Goal: Transaction & Acquisition: Purchase product/service

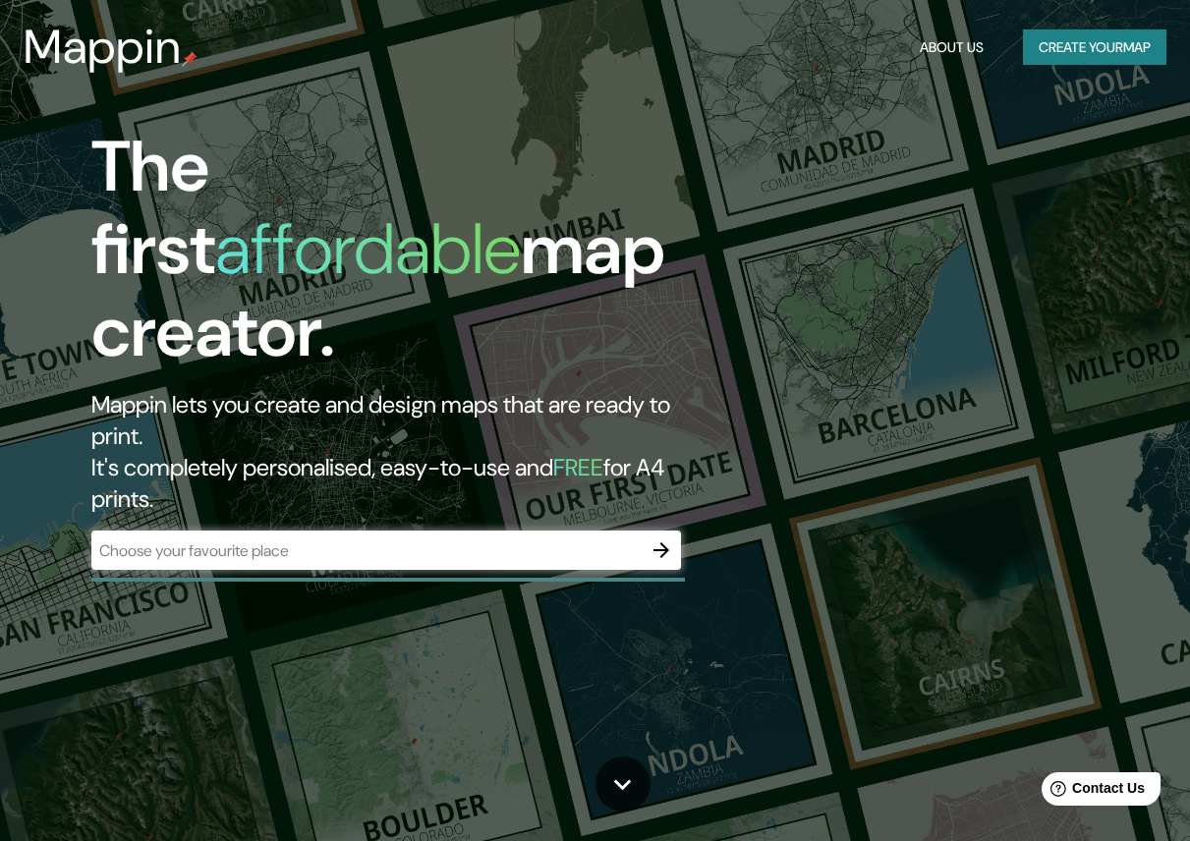
click at [595, 530] on div "​" at bounding box center [385, 549] width 589 height 39
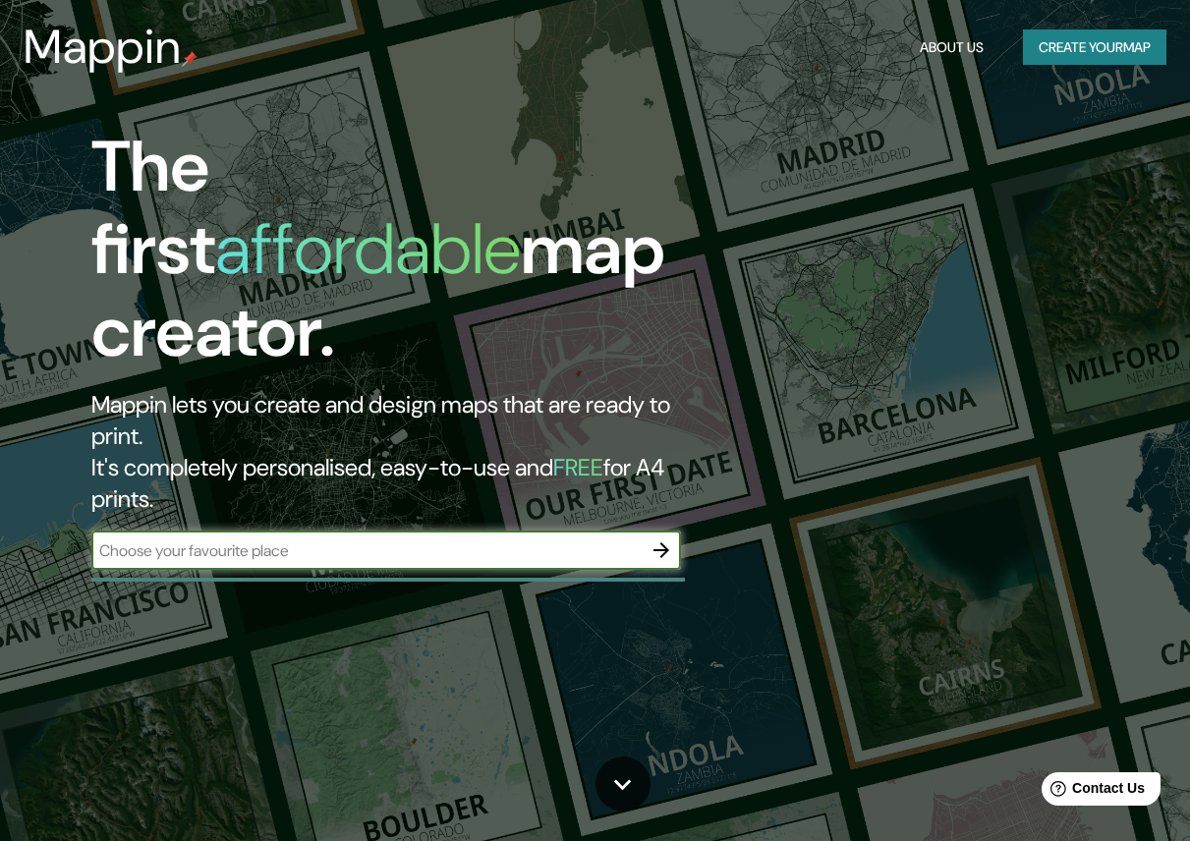
click at [488, 530] on div "​" at bounding box center [385, 549] width 589 height 39
click at [658, 542] on icon "button" at bounding box center [661, 550] width 16 height 16
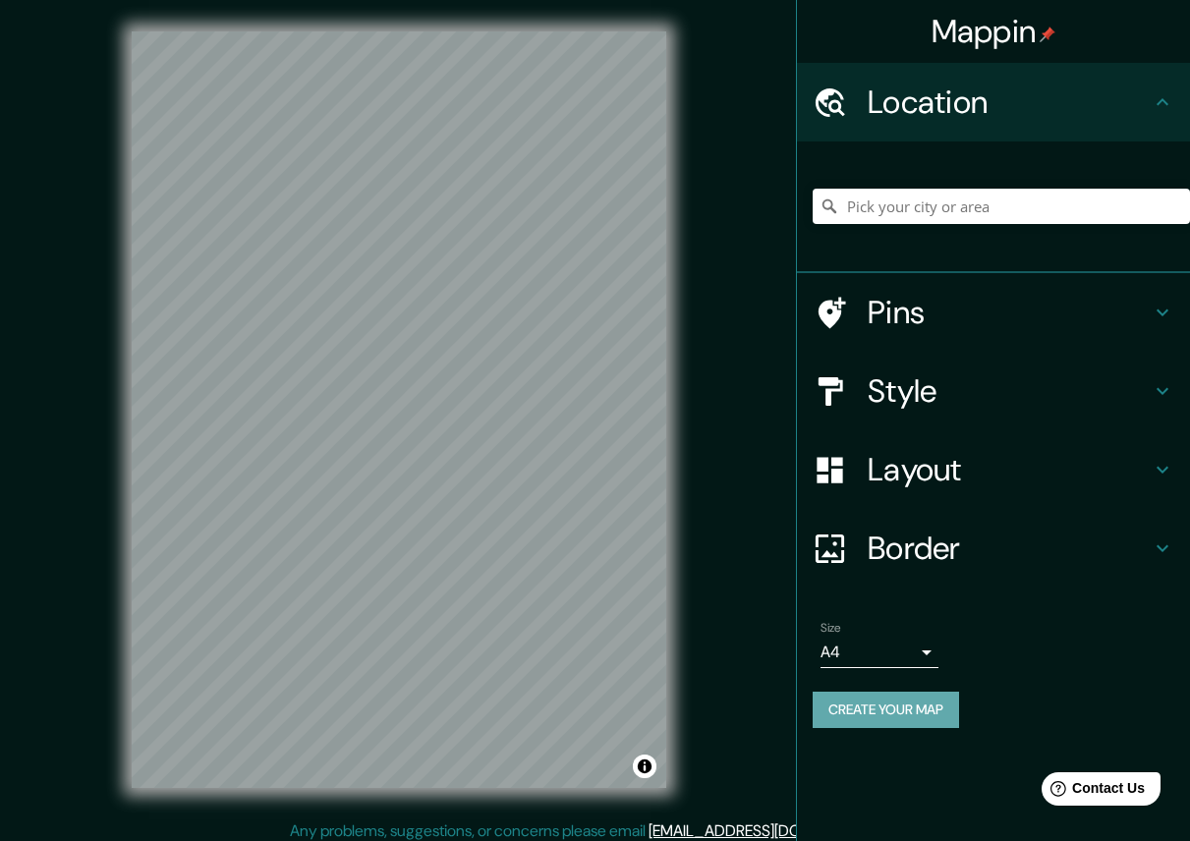
click at [861, 715] on button "Create your map" at bounding box center [885, 710] width 146 height 36
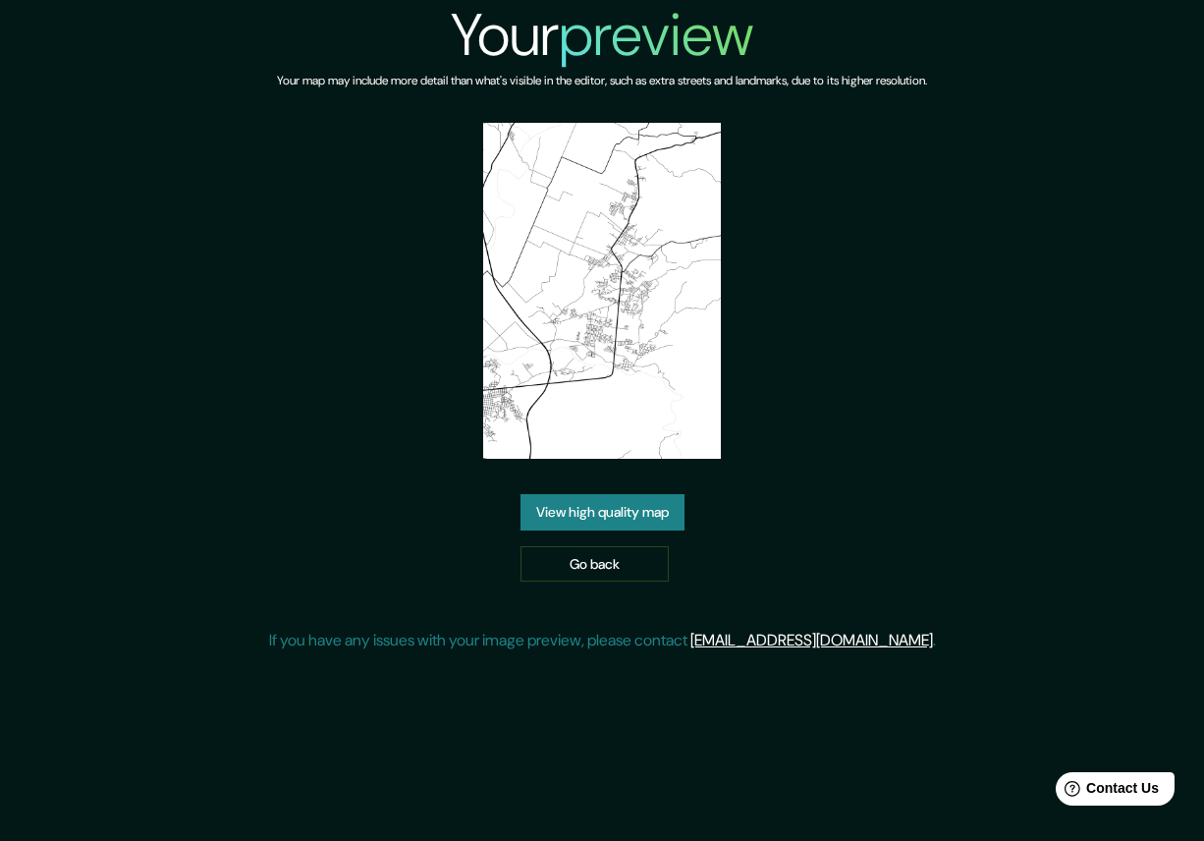
click at [645, 518] on link "View high quality map" at bounding box center [603, 512] width 164 height 36
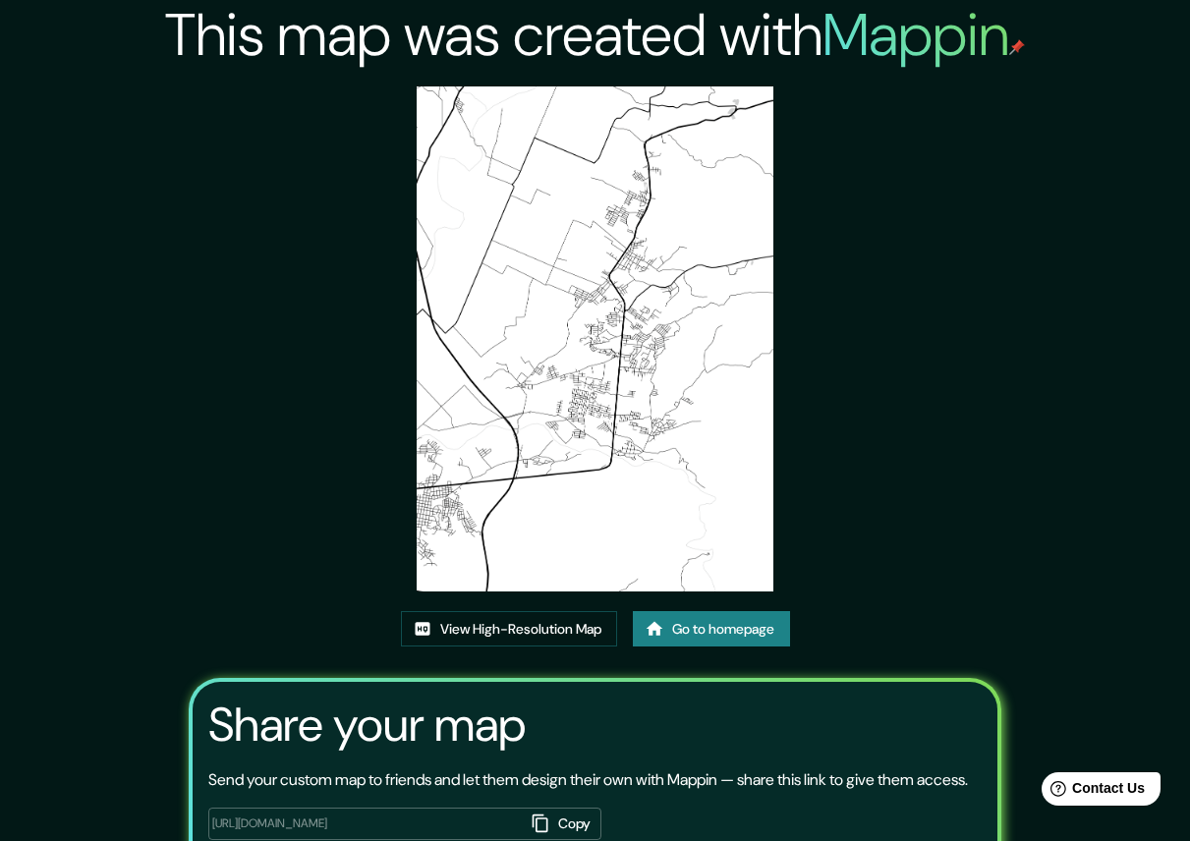
scroll to position [132, 0]
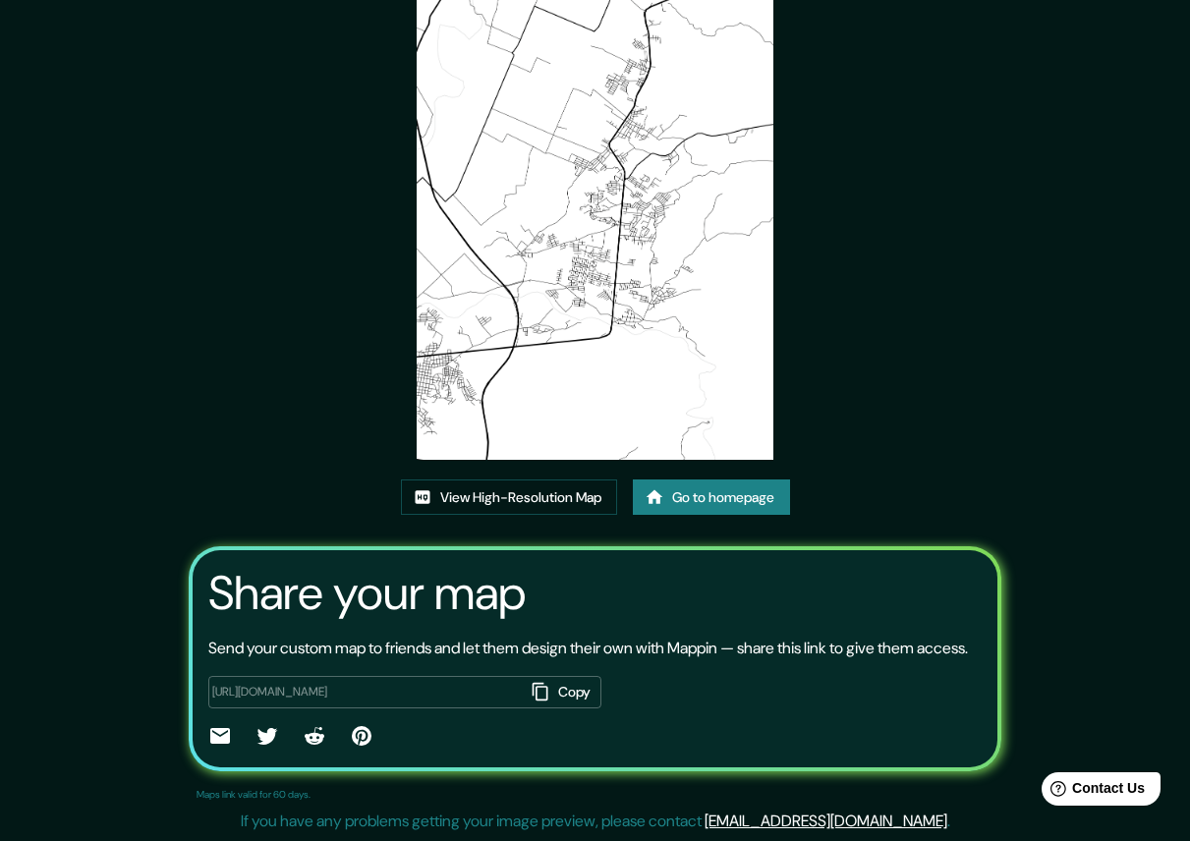
click at [581, 691] on button "Copy" at bounding box center [563, 692] width 77 height 32
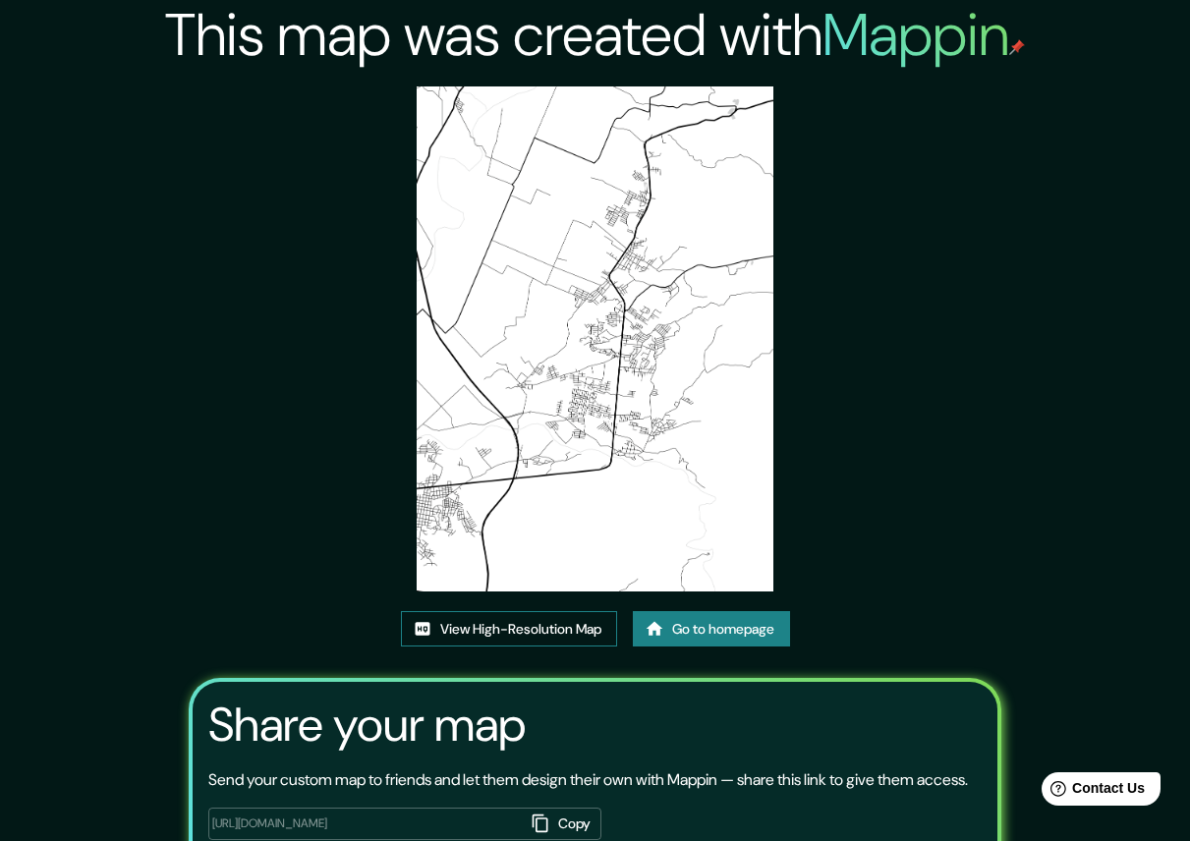
click at [556, 634] on link "View High-Resolution Map" at bounding box center [509, 629] width 216 height 36
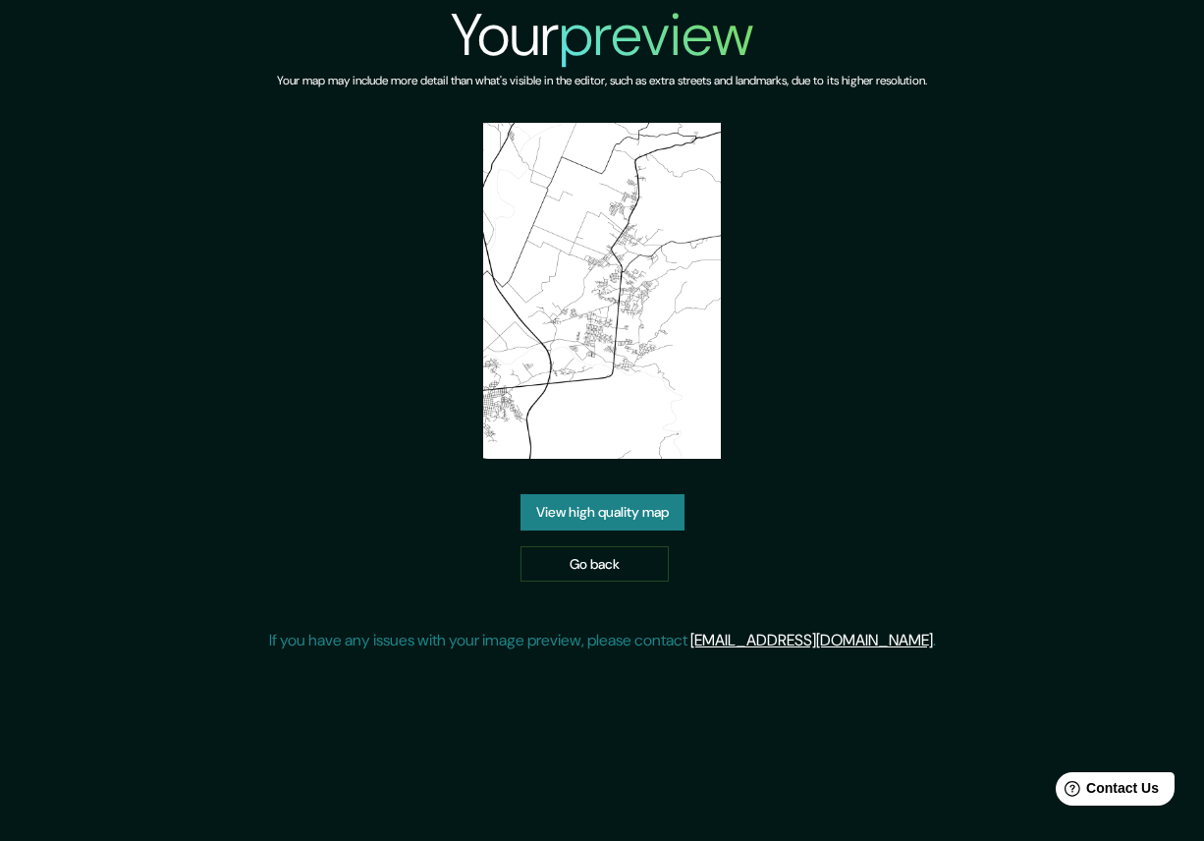
click at [603, 519] on link "View high quality map" at bounding box center [603, 512] width 164 height 36
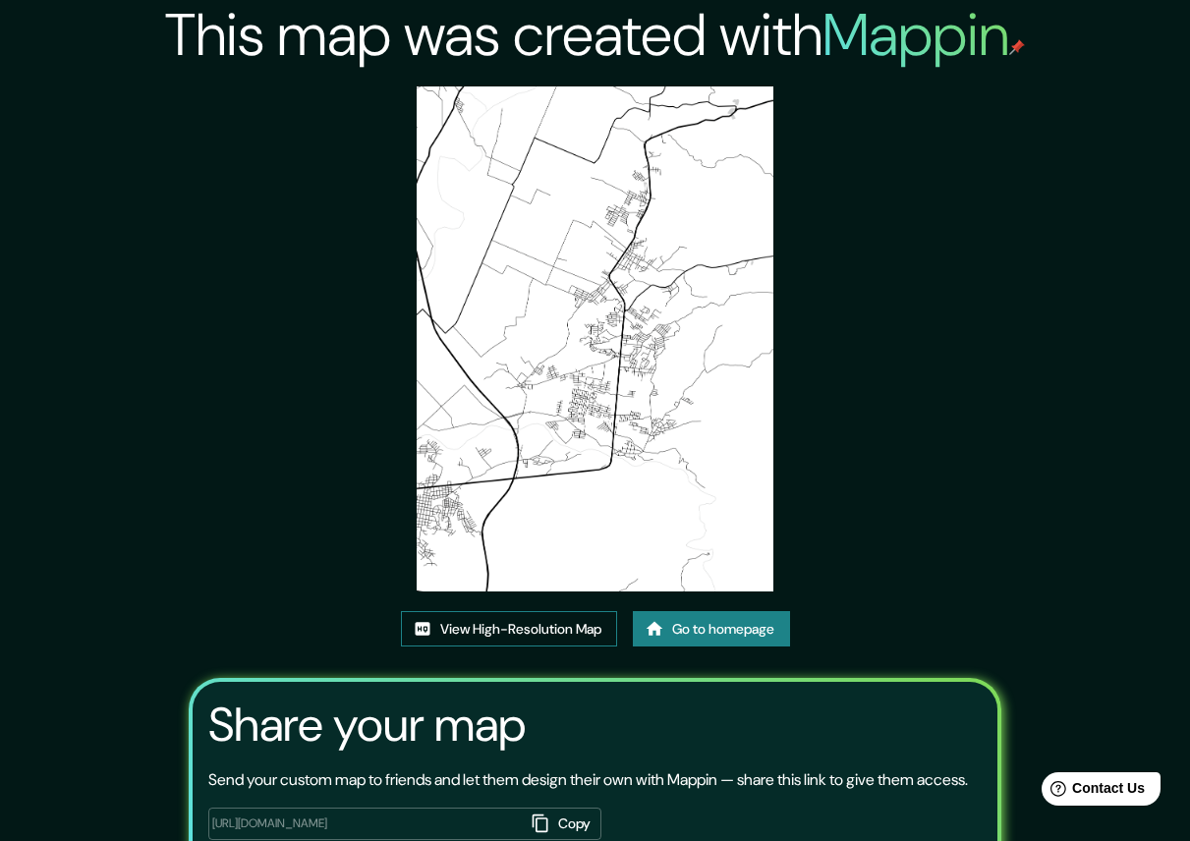
click at [509, 637] on link "View High-Resolution Map" at bounding box center [509, 629] width 216 height 36
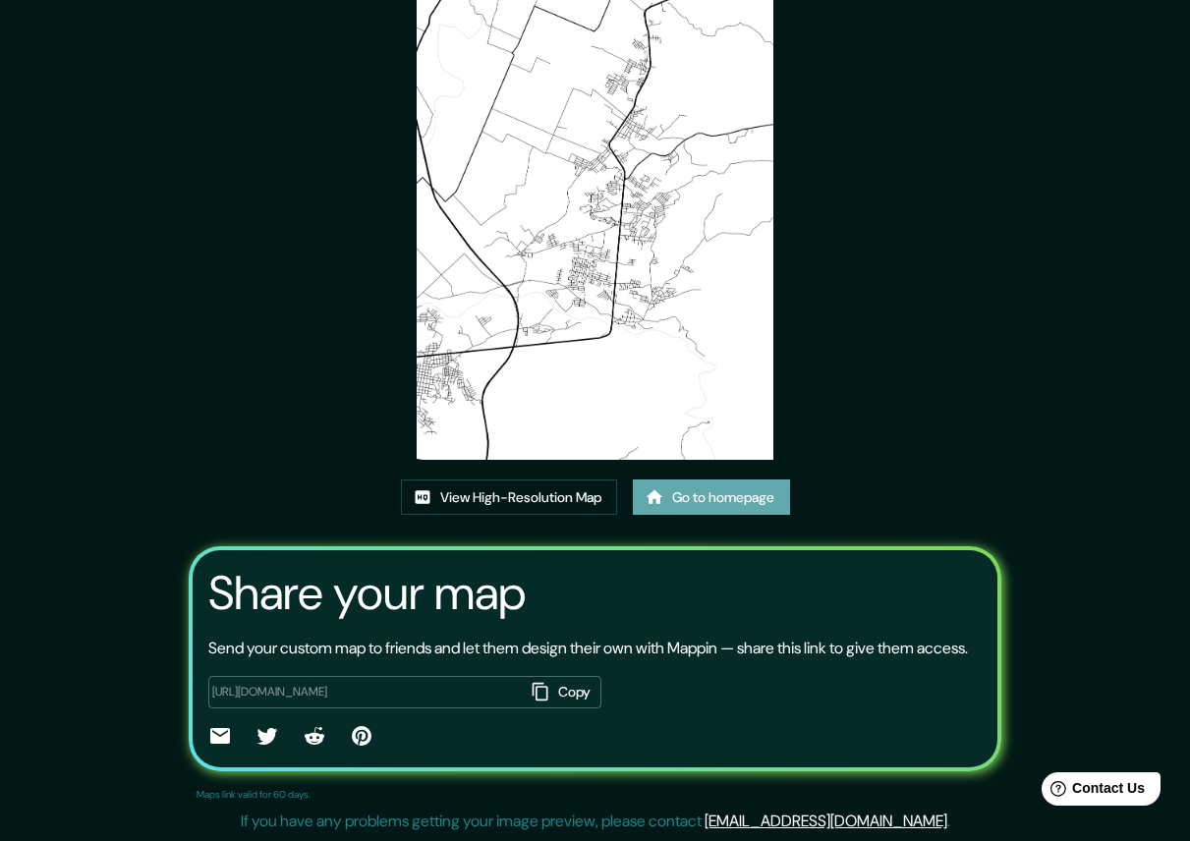
click at [681, 494] on link "Go to homepage" at bounding box center [711, 497] width 157 height 36
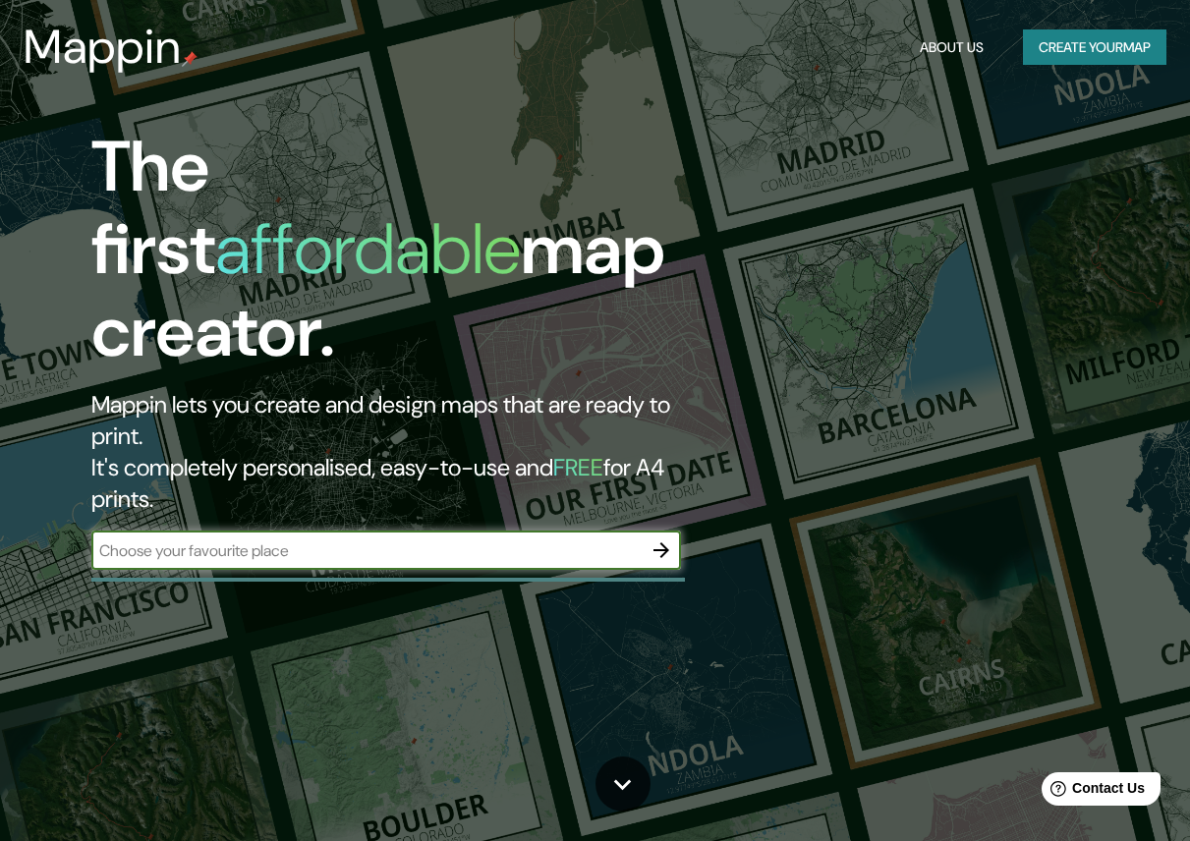
scroll to position [132, 0]
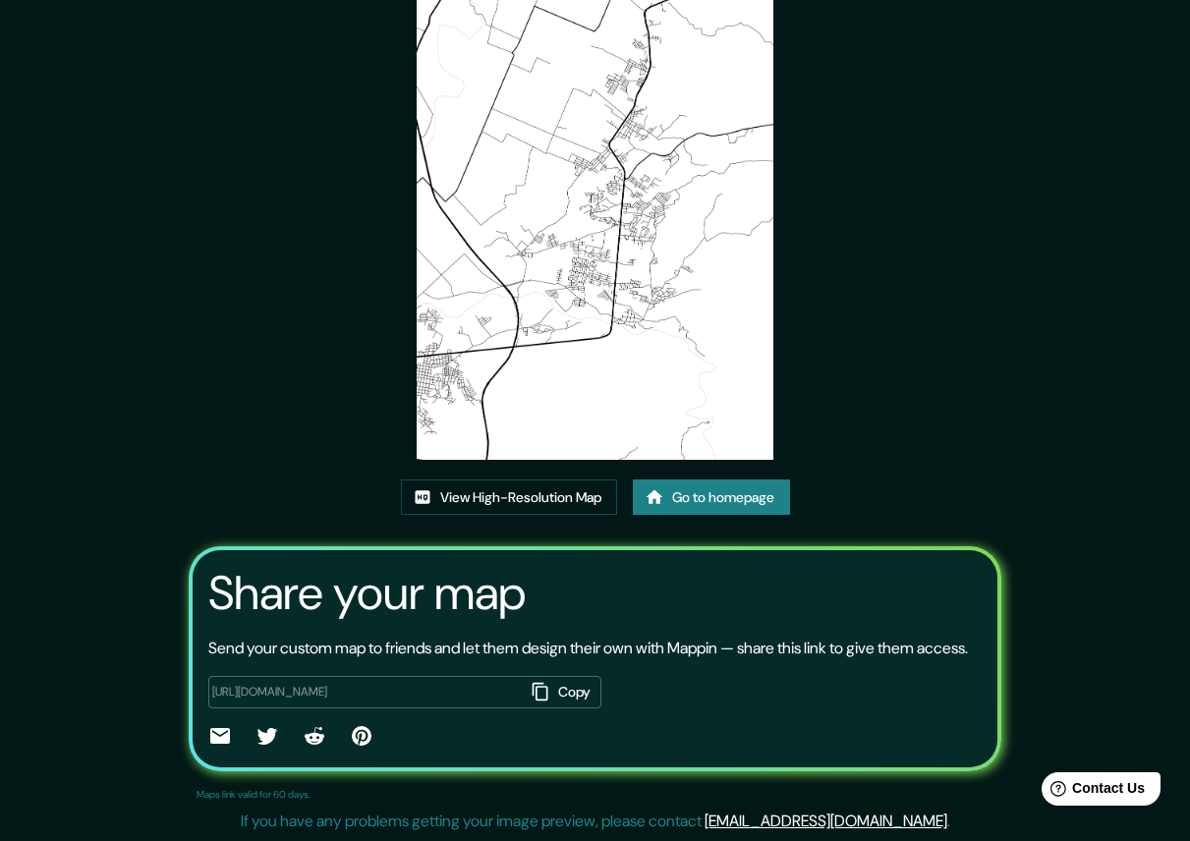
click at [523, 360] on img at bounding box center [594, 207] width 357 height 505
click at [519, 494] on link "View High-Resolution Map" at bounding box center [509, 497] width 216 height 36
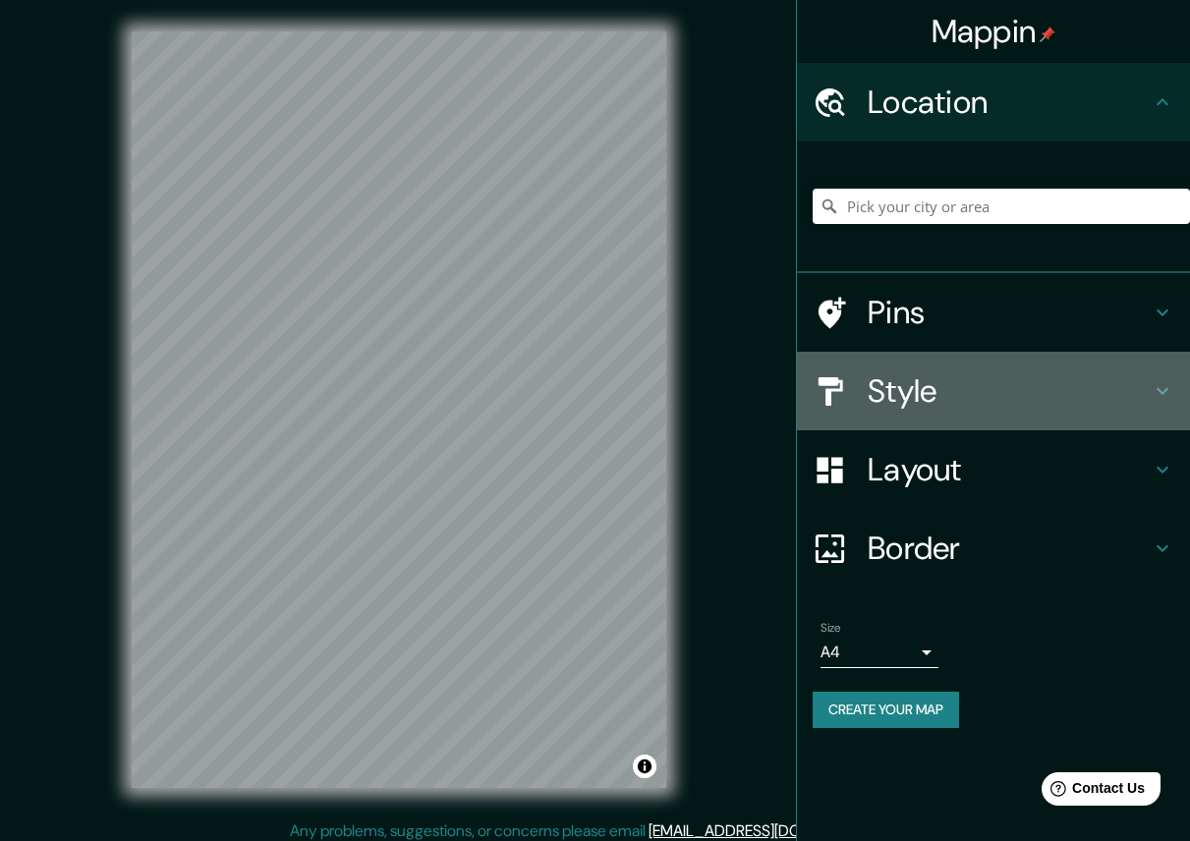
click at [890, 366] on div "Style" at bounding box center [993, 391] width 393 height 79
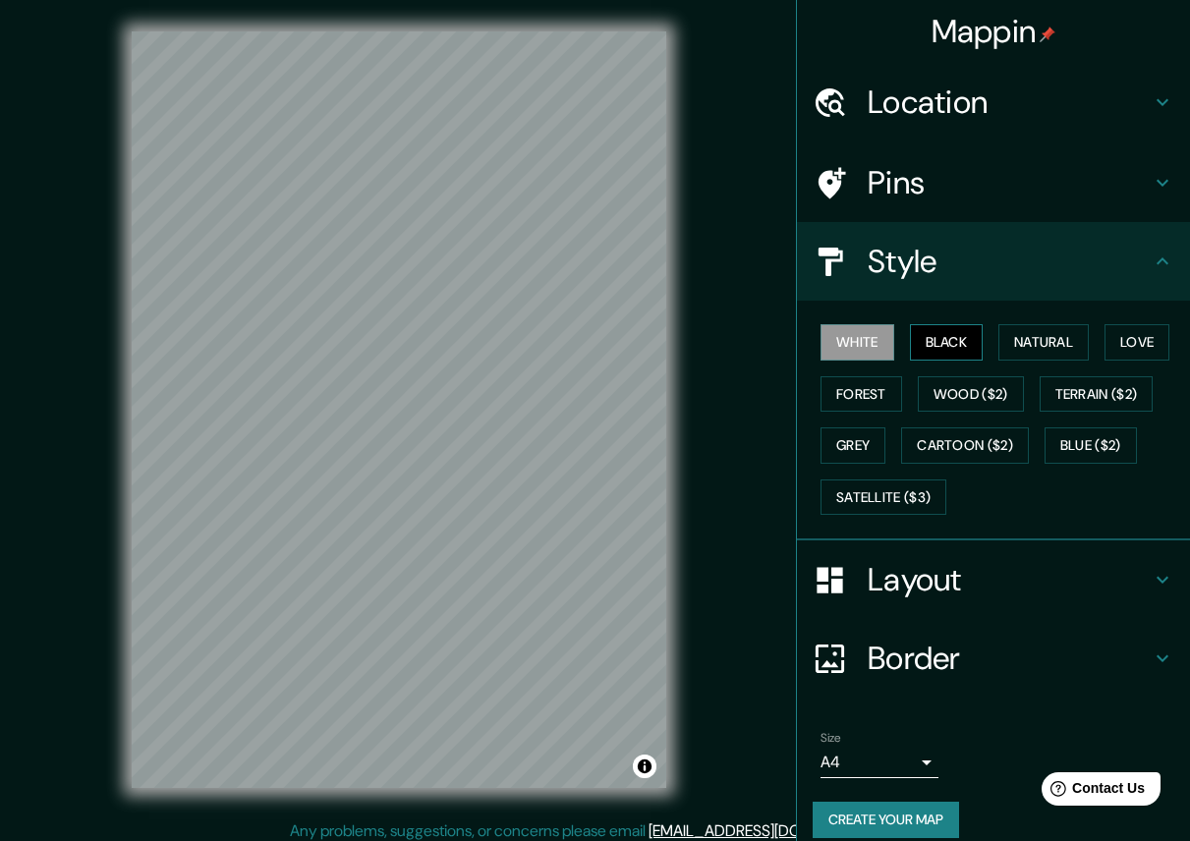
click at [921, 353] on button "Black" at bounding box center [947, 342] width 74 height 36
click at [1015, 343] on button "Natural" at bounding box center [1043, 342] width 90 height 36
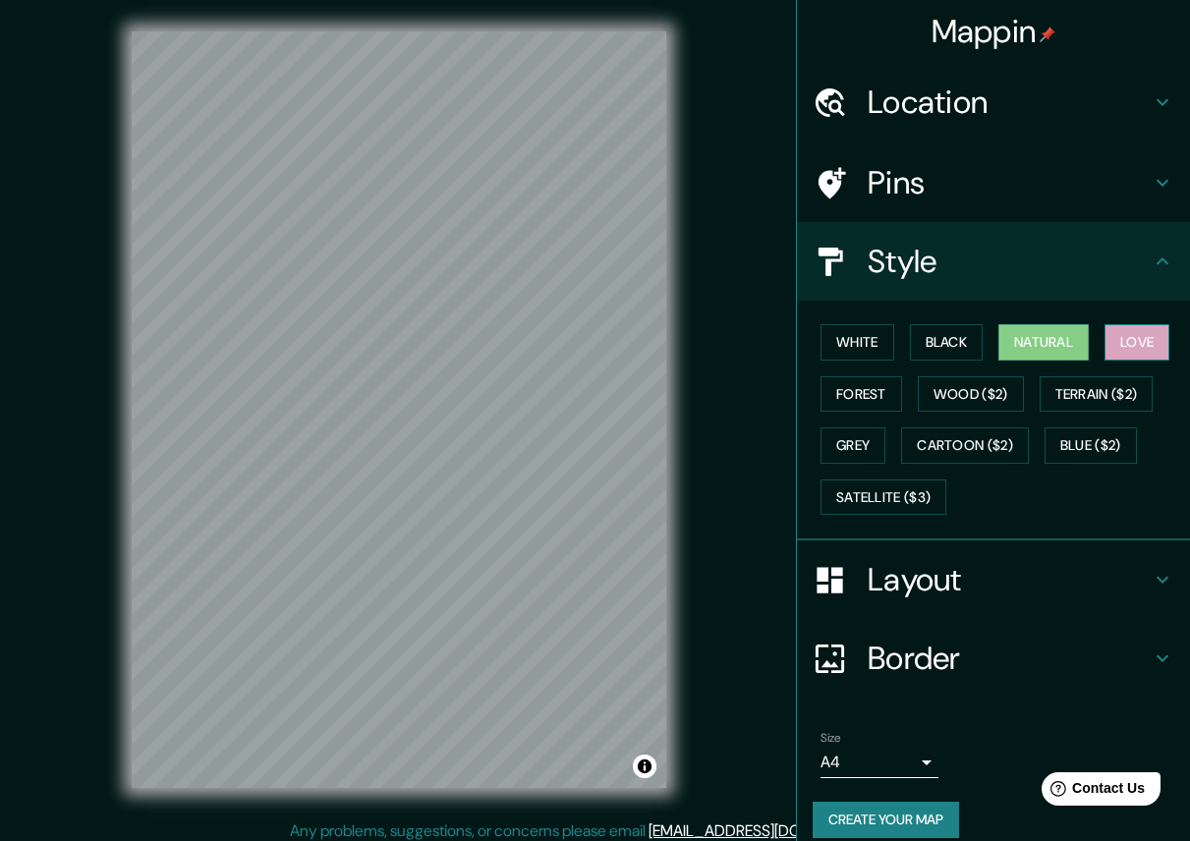
click at [1104, 336] on button "Love" at bounding box center [1136, 342] width 65 height 36
click at [861, 385] on button "Forest" at bounding box center [861, 394] width 82 height 36
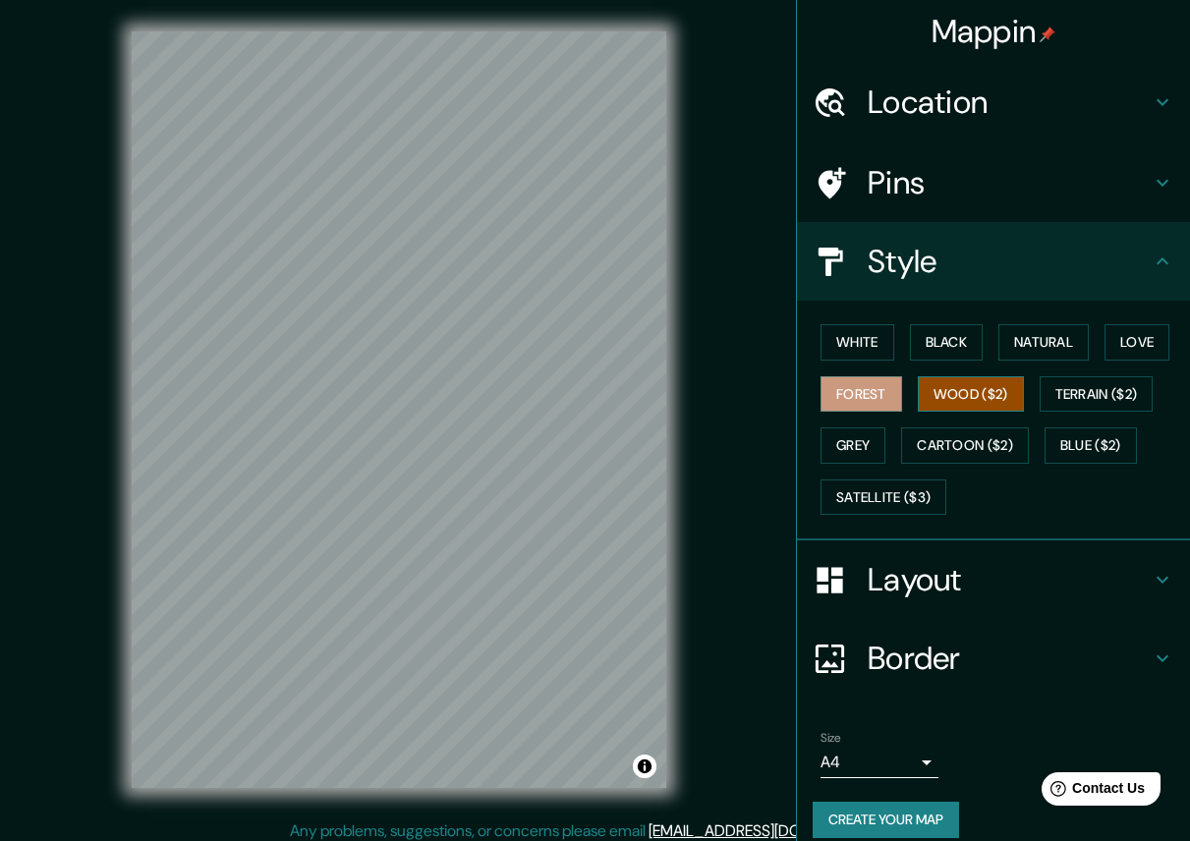
click at [917, 389] on button "Wood ($2)" at bounding box center [970, 394] width 106 height 36
click at [1070, 398] on button "Terrain ($2)" at bounding box center [1096, 394] width 114 height 36
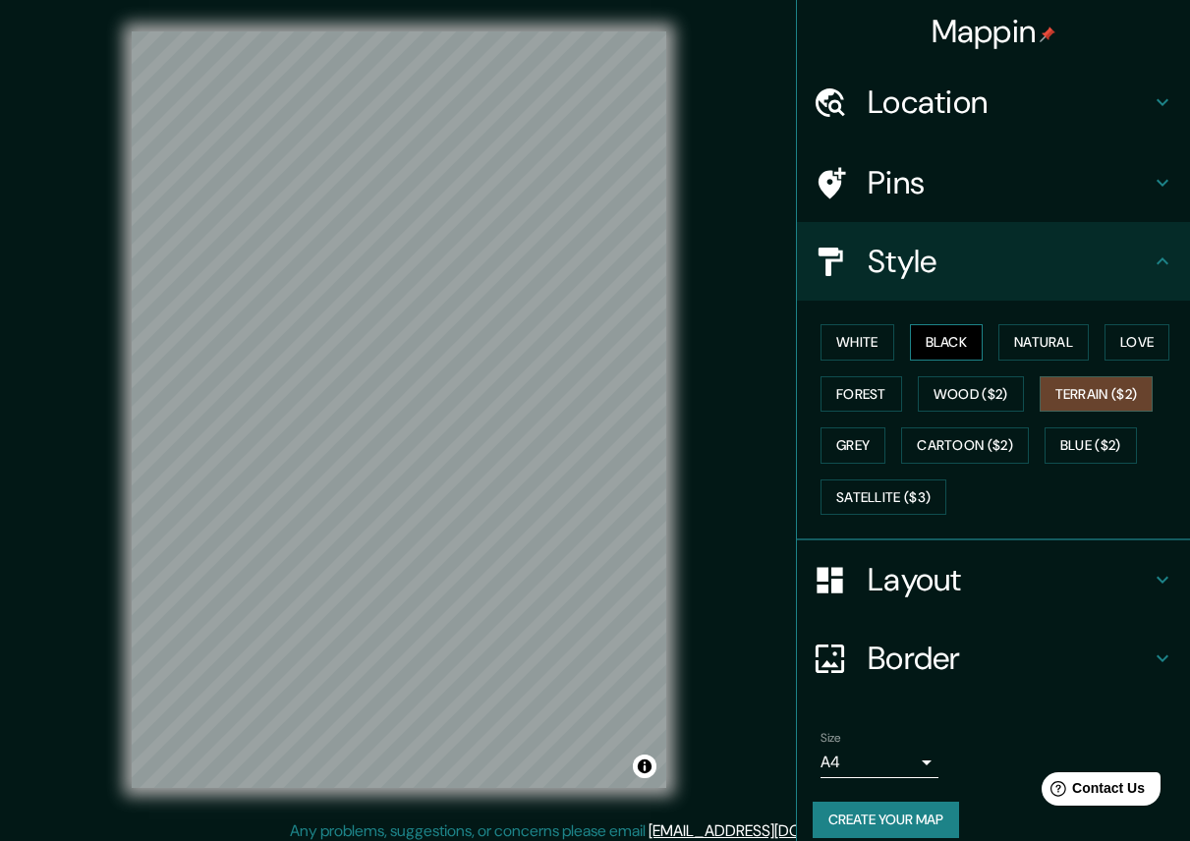
click at [922, 339] on button "Black" at bounding box center [947, 342] width 74 height 36
